Goal: Transaction & Acquisition: Obtain resource

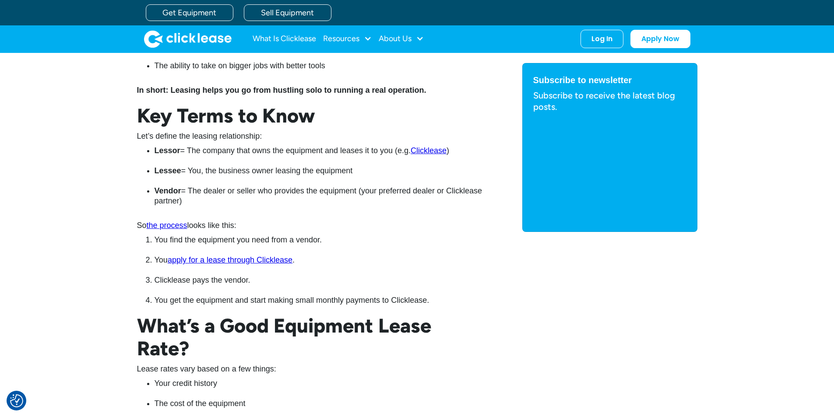
scroll to position [804, 0]
click at [272, 260] on link "apply for a lease through Clicklease" at bounding box center [230, 260] width 125 height 9
click at [197, 13] on link "Get Equipment" at bounding box center [190, 12] width 88 height 17
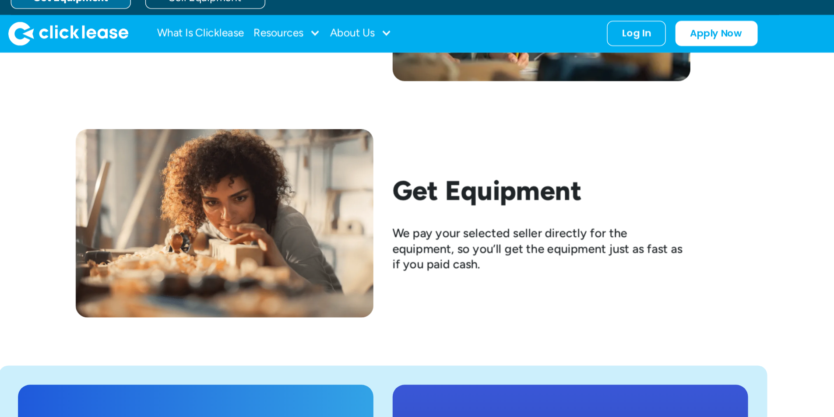
scroll to position [1474, 0]
